Goal: Task Accomplishment & Management: Complete application form

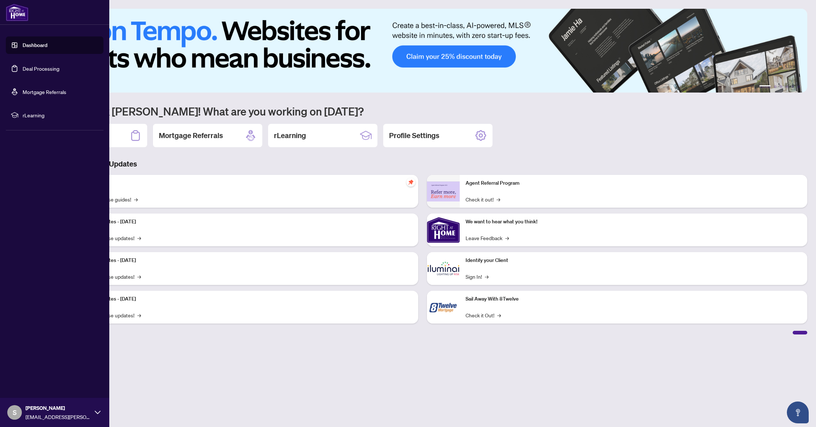
click at [24, 54] on ul "Dashboard Deal Processing Mortgage Referrals rLearning" at bounding box center [55, 79] width 98 height 87
click at [32, 72] on link "Deal Processing" at bounding box center [41, 68] width 37 height 7
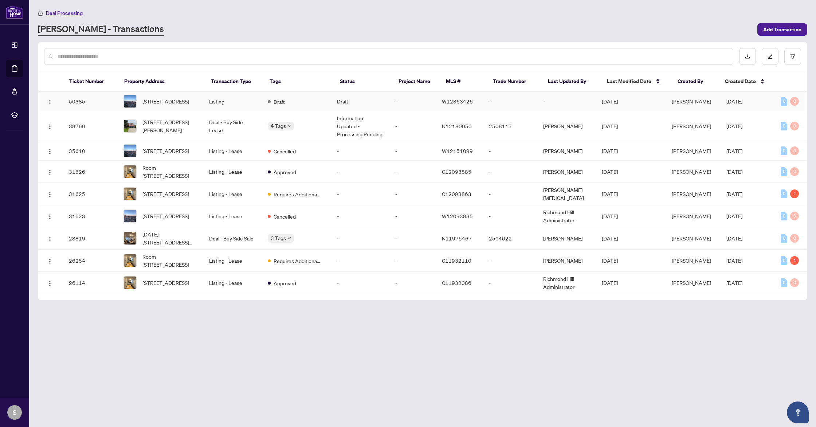
click at [213, 98] on td "Listing" at bounding box center [232, 101] width 58 height 19
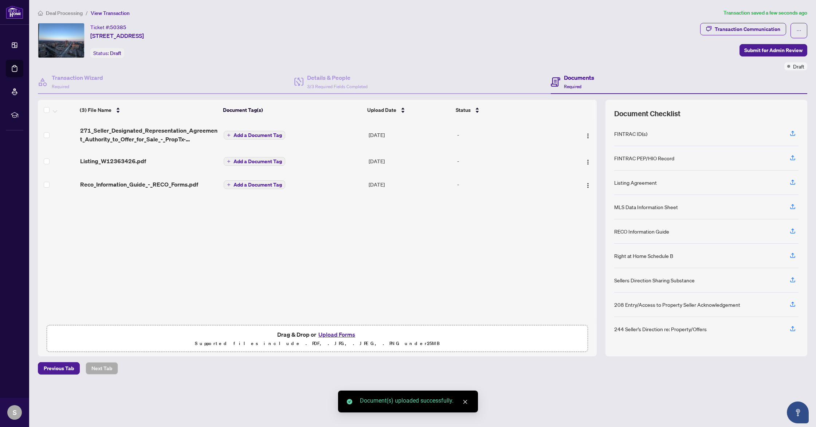
click at [261, 133] on span "Add a Document Tag" at bounding box center [258, 135] width 48 height 5
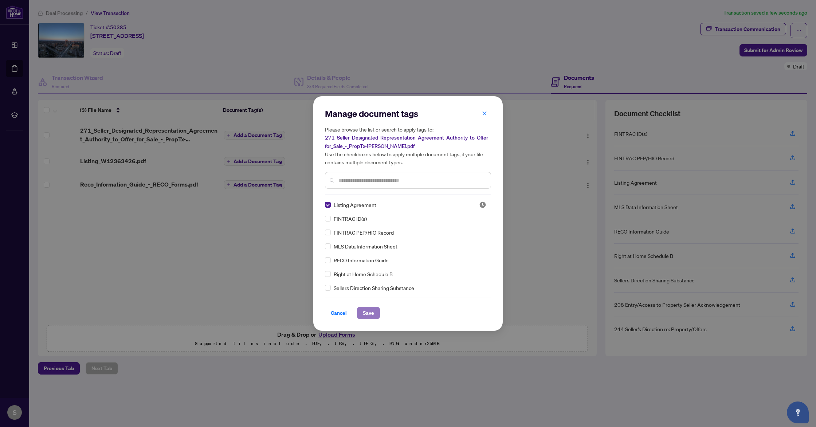
click at [370, 315] on span "Save" at bounding box center [368, 313] width 11 height 12
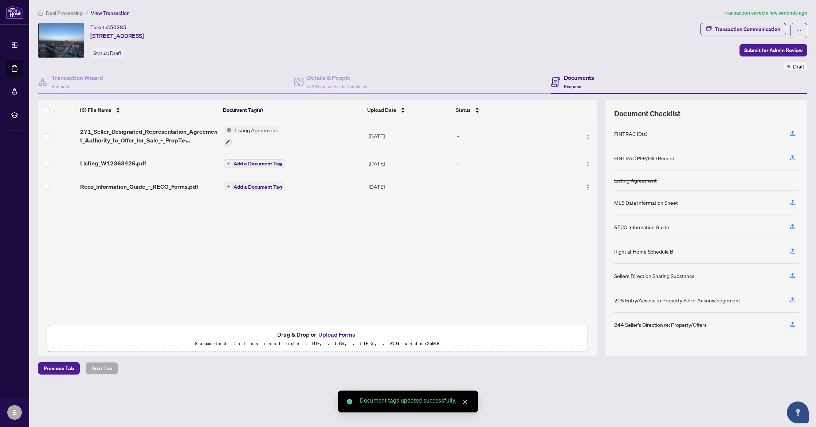
click at [259, 161] on span "Add a Document Tag" at bounding box center [258, 163] width 48 height 5
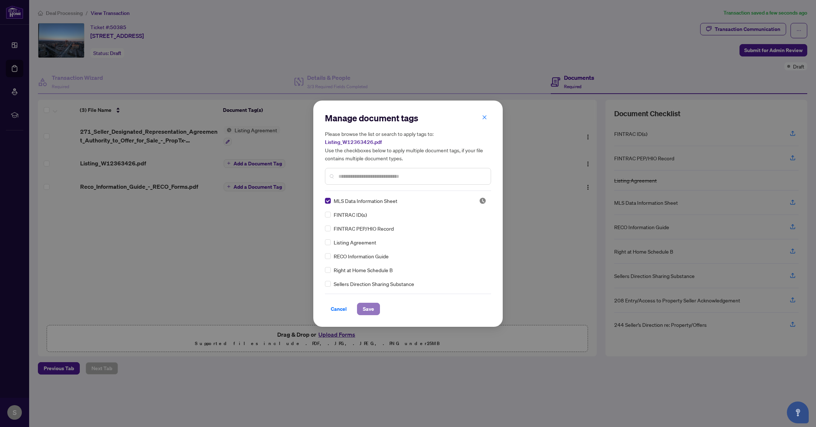
click at [374, 303] on span "Save" at bounding box center [368, 309] width 11 height 12
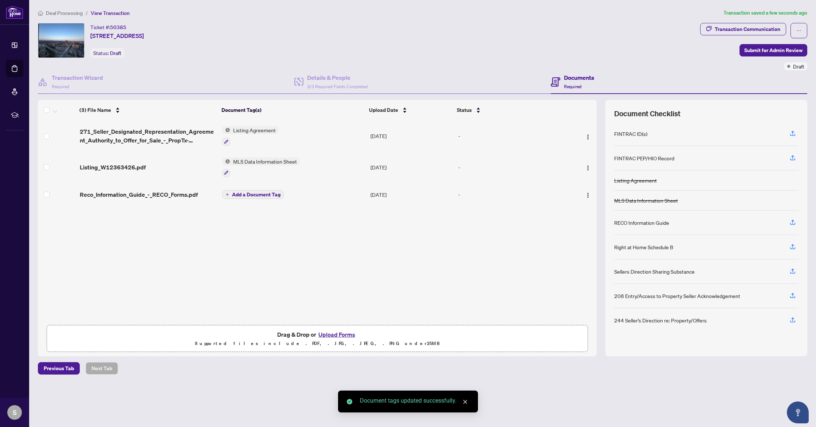
click at [249, 192] on span "Add a Document Tag" at bounding box center [256, 194] width 48 height 5
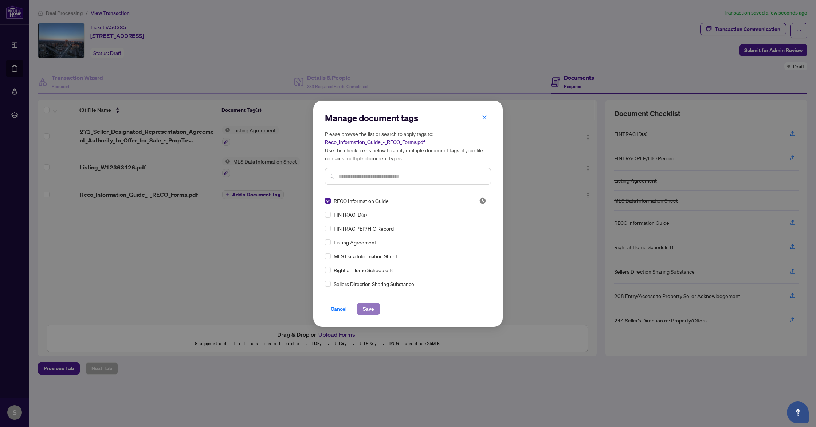
click at [366, 311] on span "Save" at bounding box center [368, 309] width 11 height 12
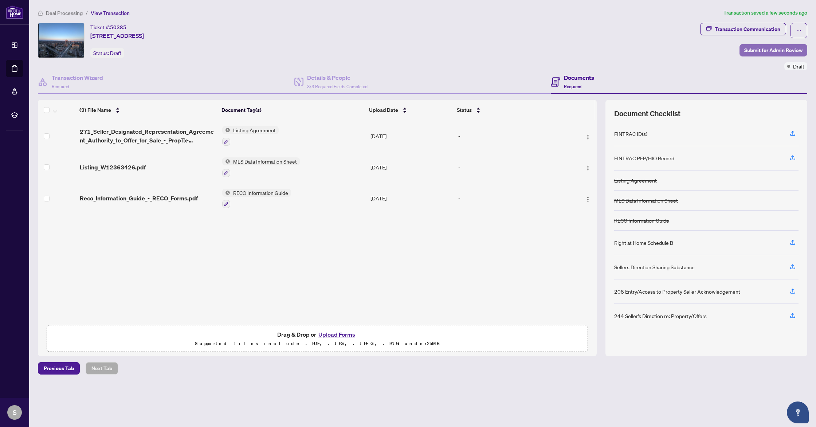
click at [770, 51] on span "Submit for Admin Review" at bounding box center [774, 50] width 58 height 12
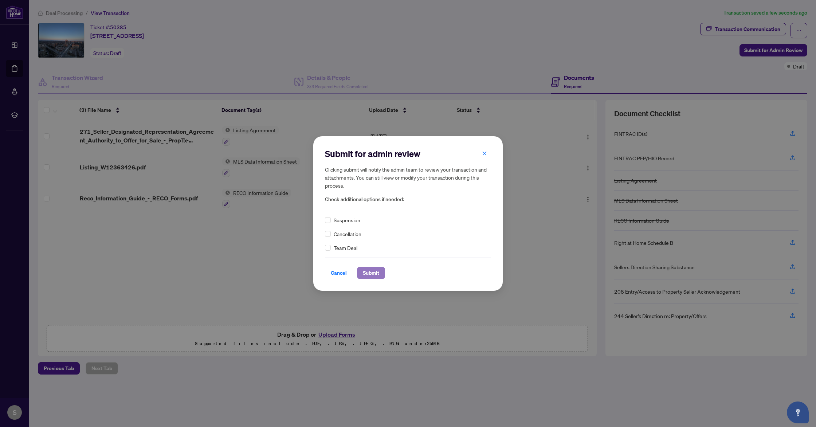
click at [375, 272] on span "Submit" at bounding box center [371, 273] width 16 height 12
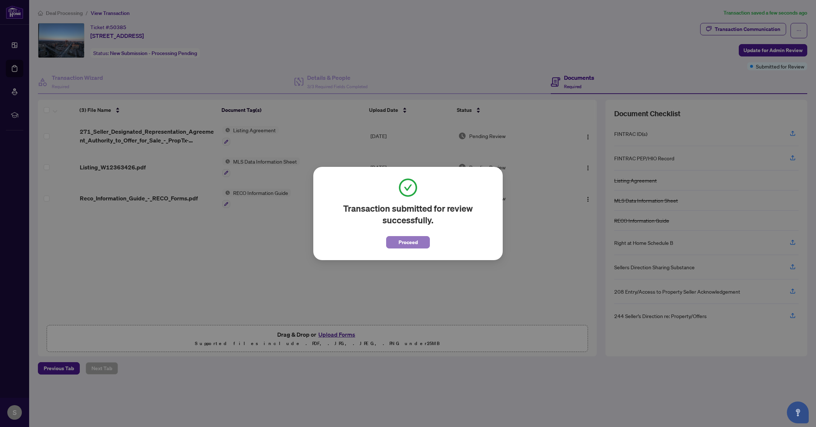
click at [414, 245] on span "Proceed" at bounding box center [408, 243] width 19 height 12
